Goal: Information Seeking & Learning: Learn about a topic

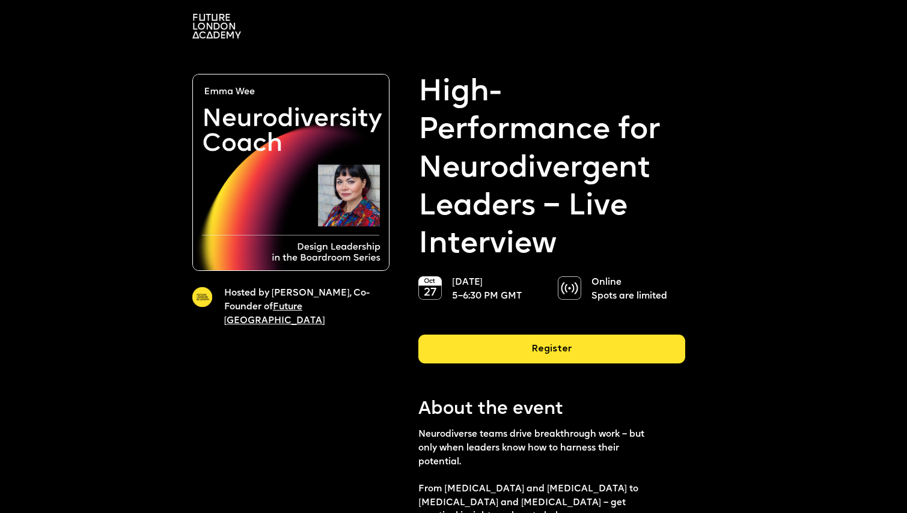
click at [210, 29] on img at bounding box center [216, 26] width 49 height 25
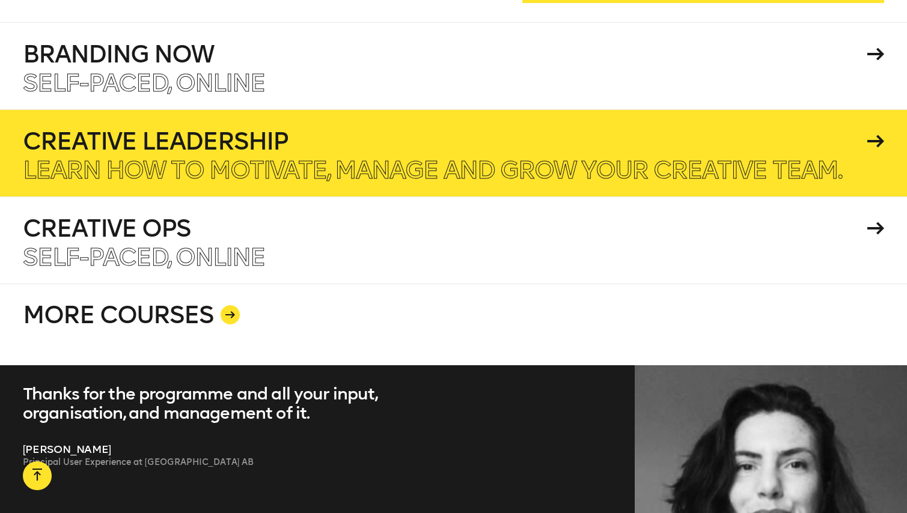
scroll to position [2210, 0]
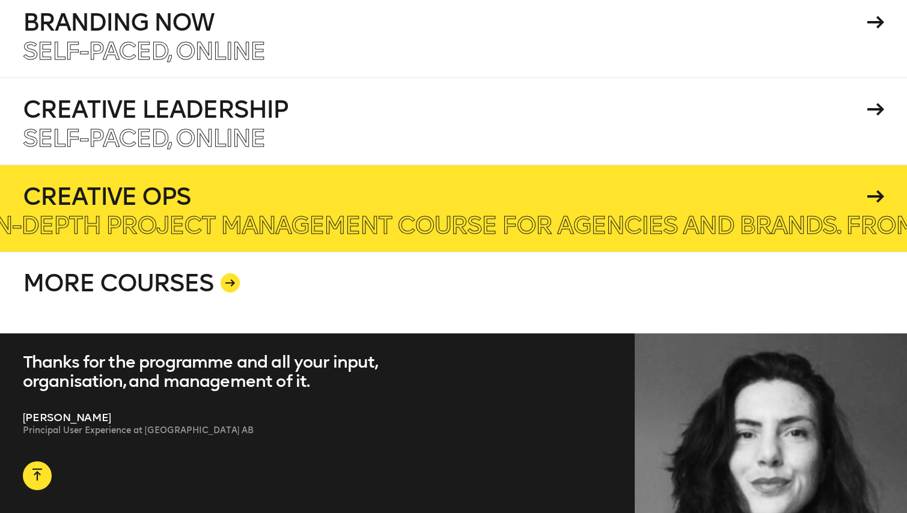
click at [297, 187] on h4 "Creative Ops" at bounding box center [443, 196] width 840 height 24
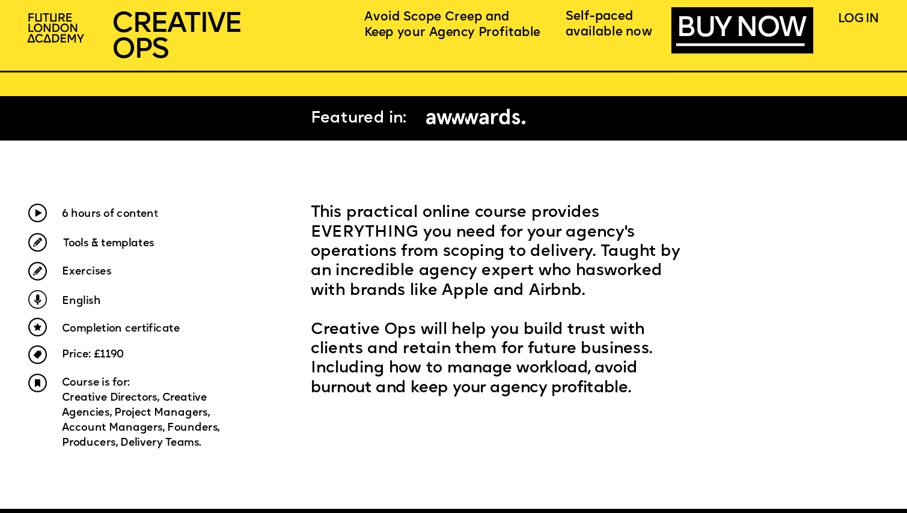
scroll to position [421, 0]
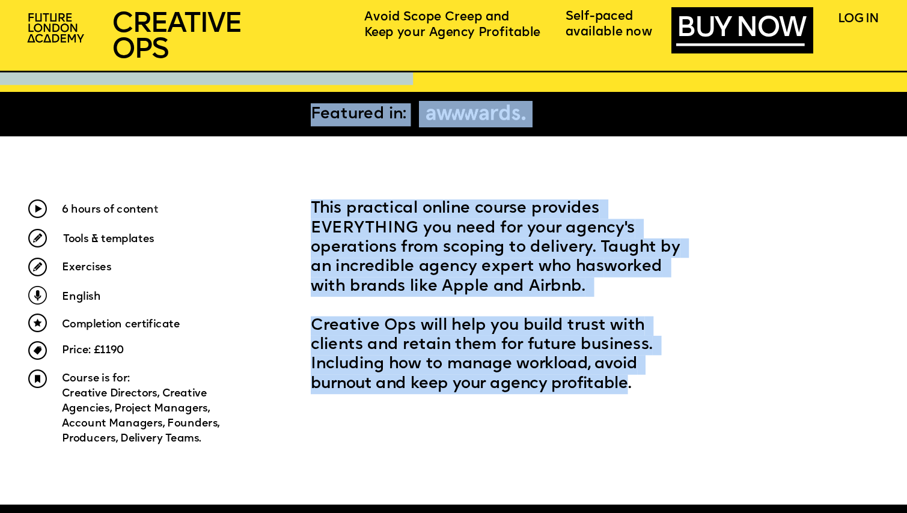
drag, startPoint x: 517, startPoint y: 402, endPoint x: 481, endPoint y: 380, distance: 42.3
copy div "CREATIVE OPERatioNS FOR AGENCIES SCHEDULING STAFFING WORKLOAD I really liked th…"
click at [454, 258] on span "This practical online course provides EVERYTHING you need for your agency's ope…" at bounding box center [498, 247] width 374 height 93
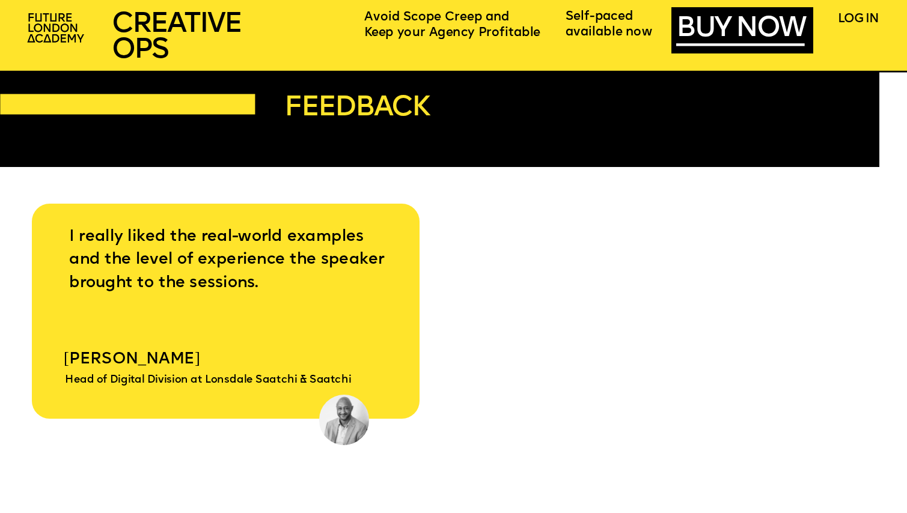
scroll to position [4566, 0]
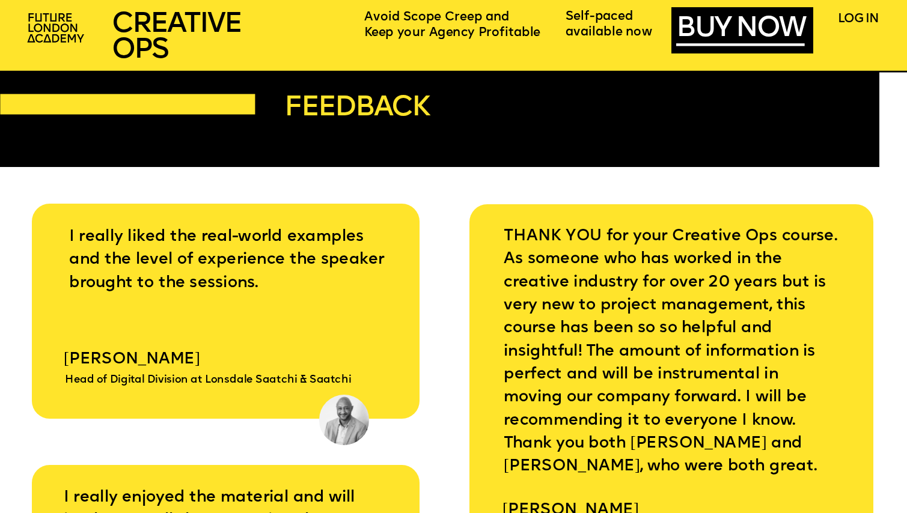
drag, startPoint x: 688, startPoint y: 345, endPoint x: 697, endPoint y: 354, distance: 13.2
click at [697, 354] on span "THANK YOU for your Creative Ops course. As someone who has worked in the creati…" at bounding box center [672, 351] width 338 height 245
